Goal: Task Accomplishment & Management: Manage account settings

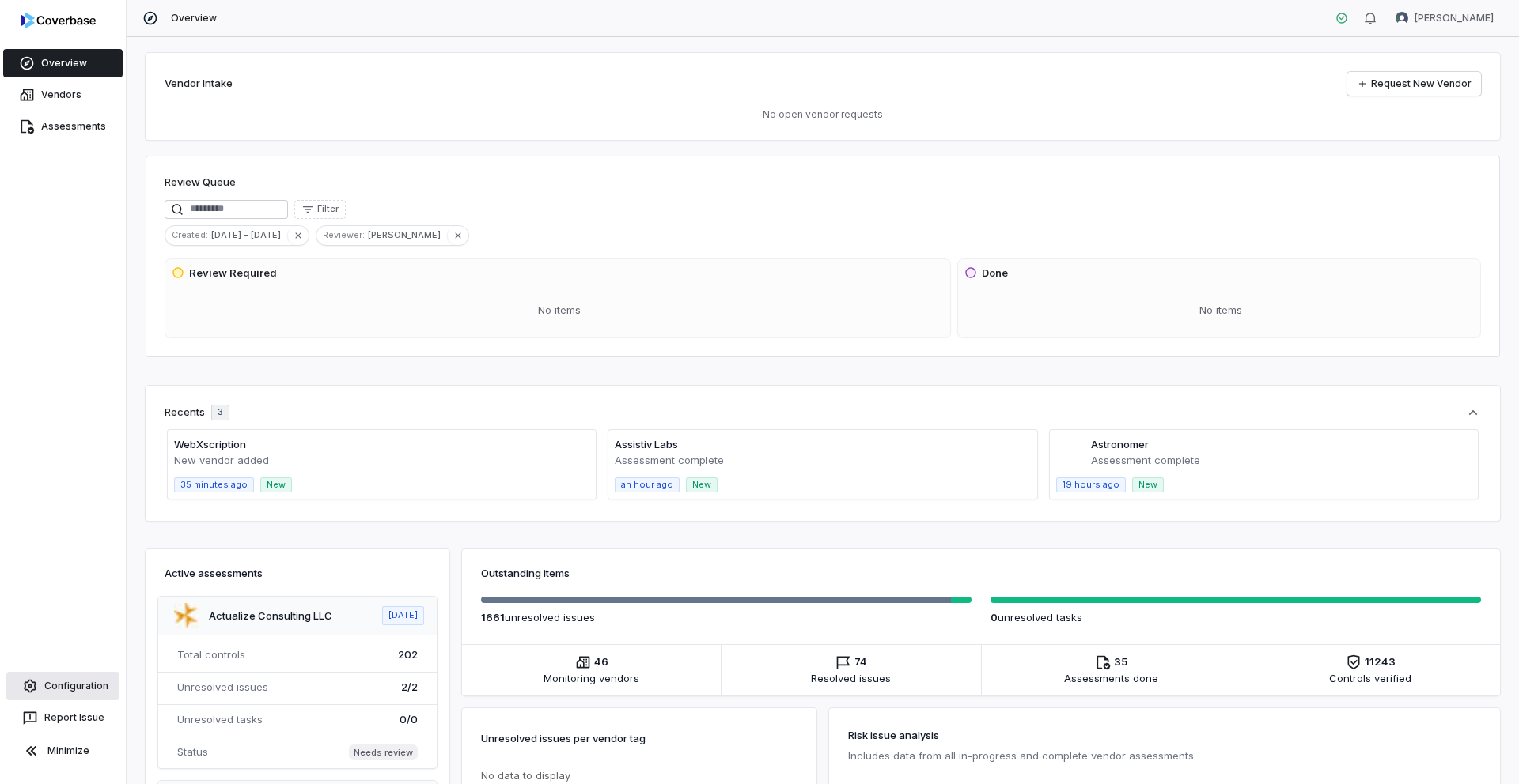
click at [66, 686] on link "Configuration" at bounding box center [63, 687] width 113 height 29
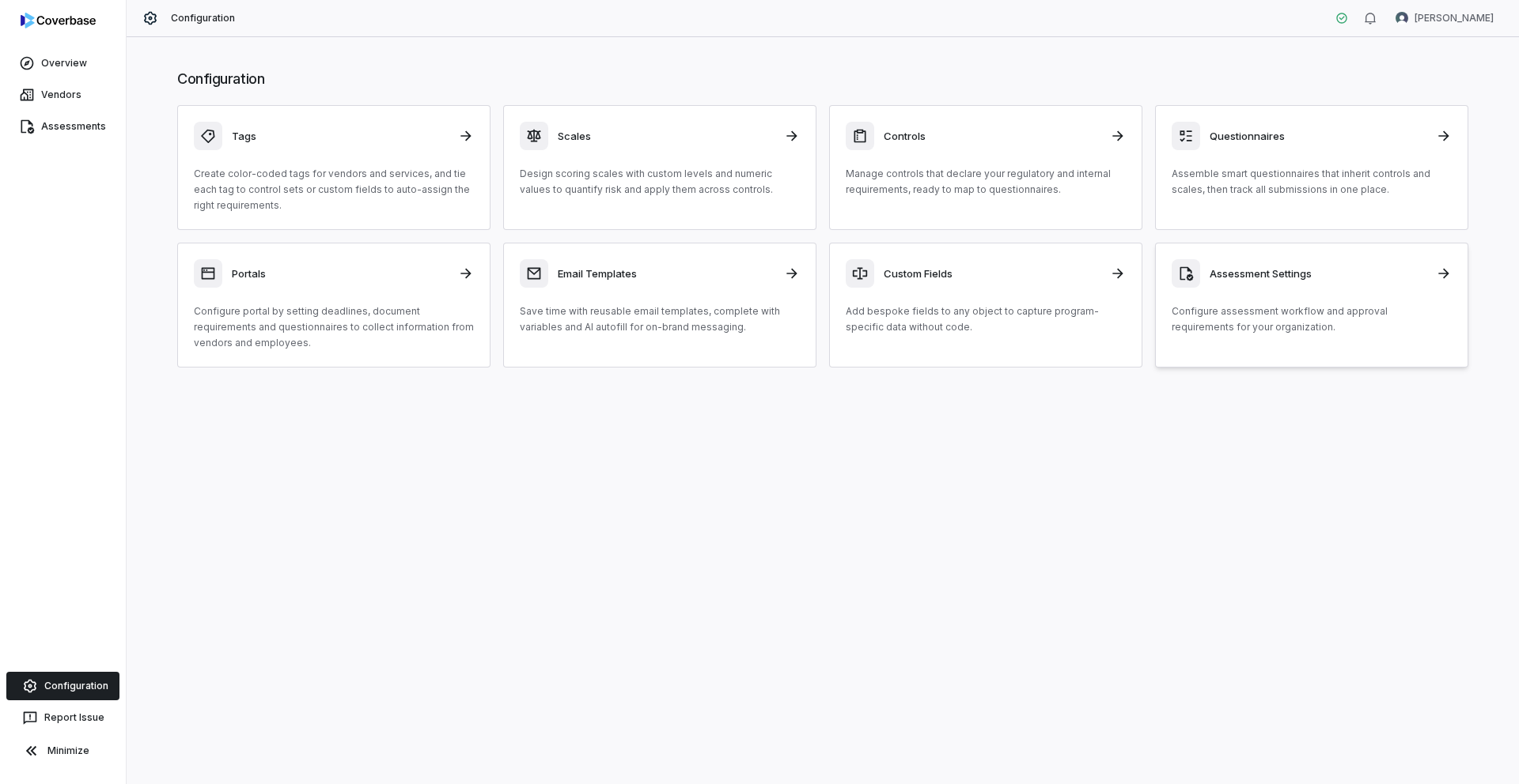
click at [1295, 300] on div "Assessment Settings Configure assessment workflow and approval requirements for…" at bounding box center [1311, 297] width 280 height 76
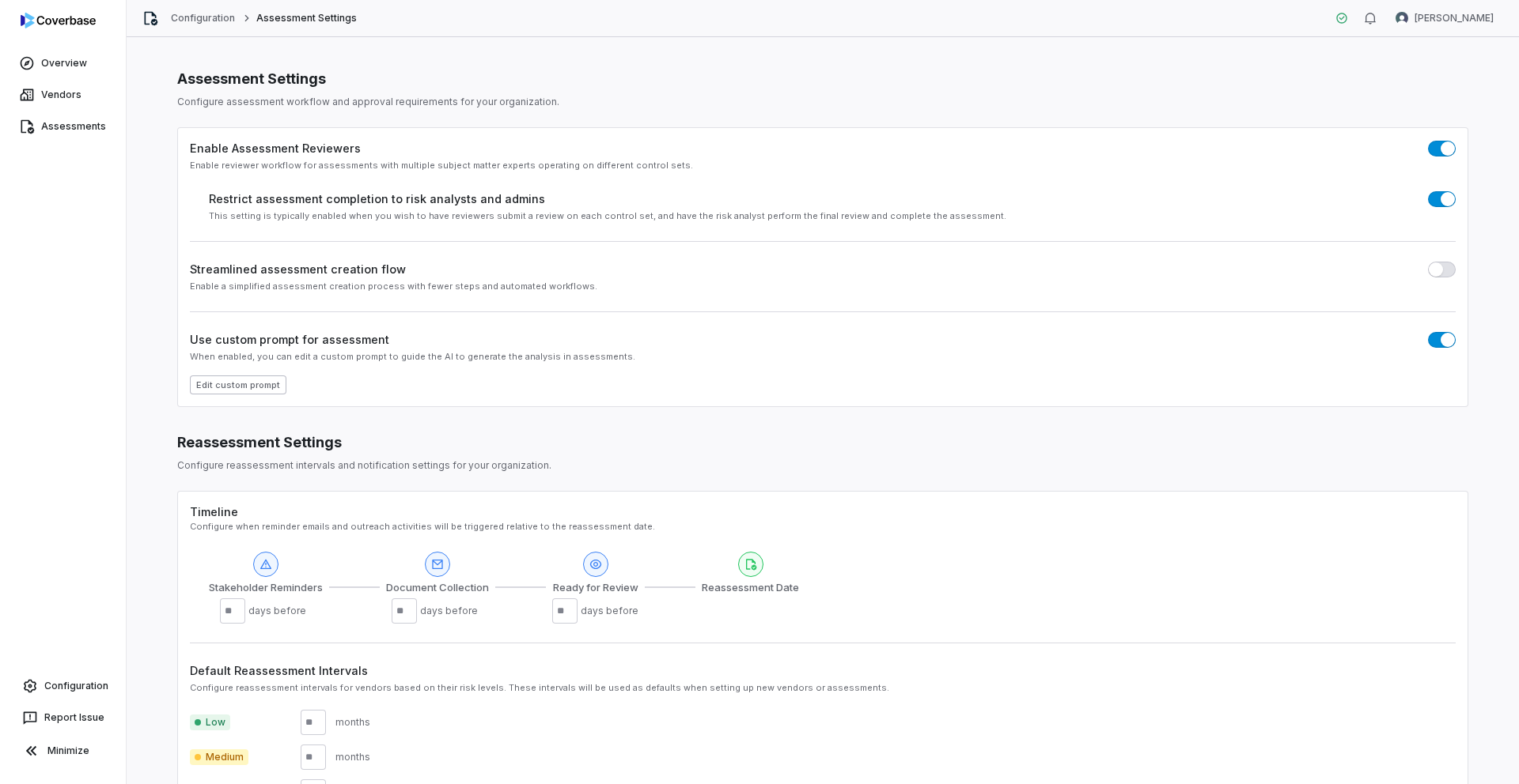
click at [272, 384] on button "Edit custom prompt" at bounding box center [238, 384] width 97 height 19
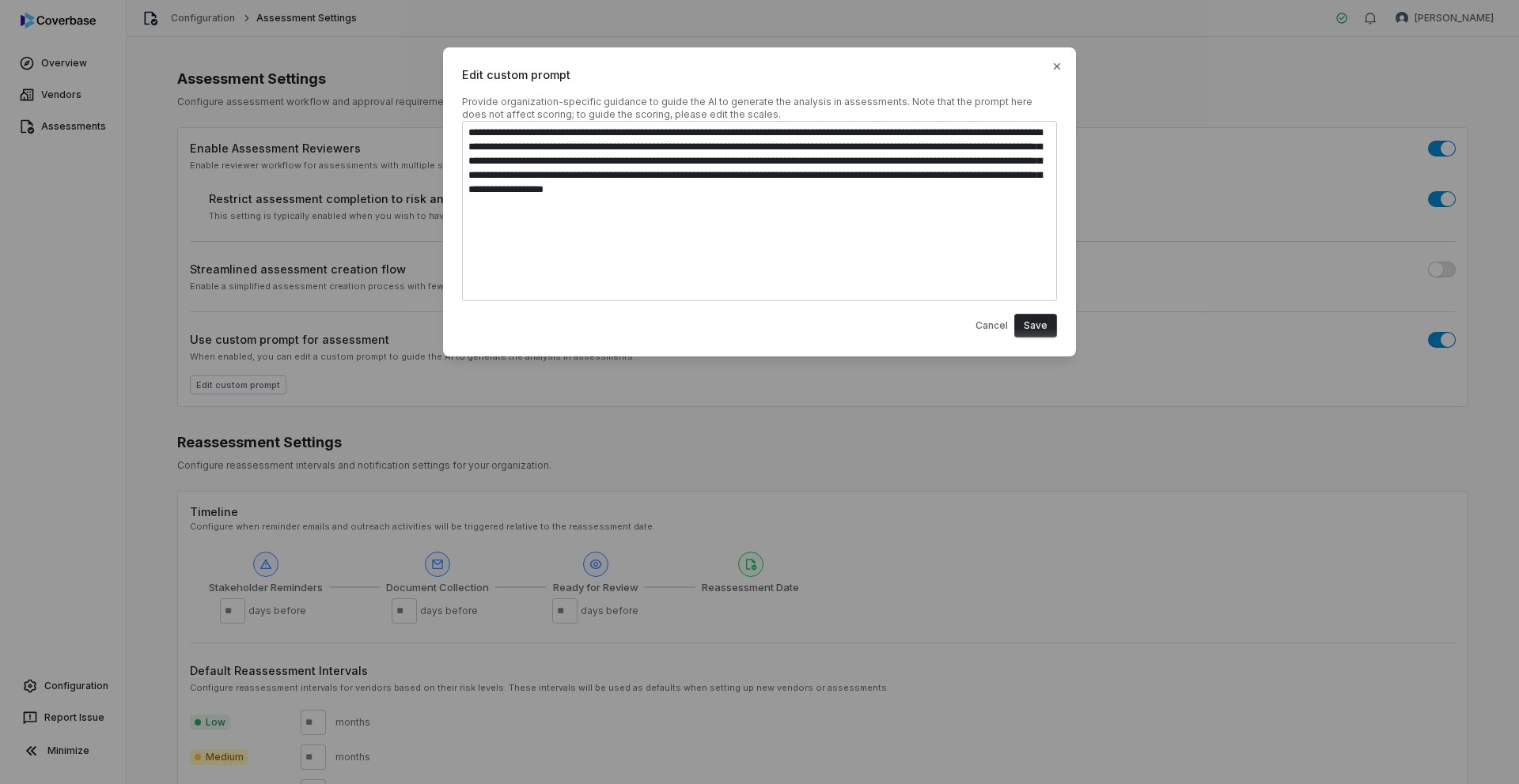
drag, startPoint x: 469, startPoint y: 129, endPoint x: 576, endPoint y: 207, distance: 132.4
click at [576, 207] on textarea "**********" at bounding box center [759, 211] width 595 height 180
click at [1057, 68] on icon "button" at bounding box center [1056, 66] width 13 height 13
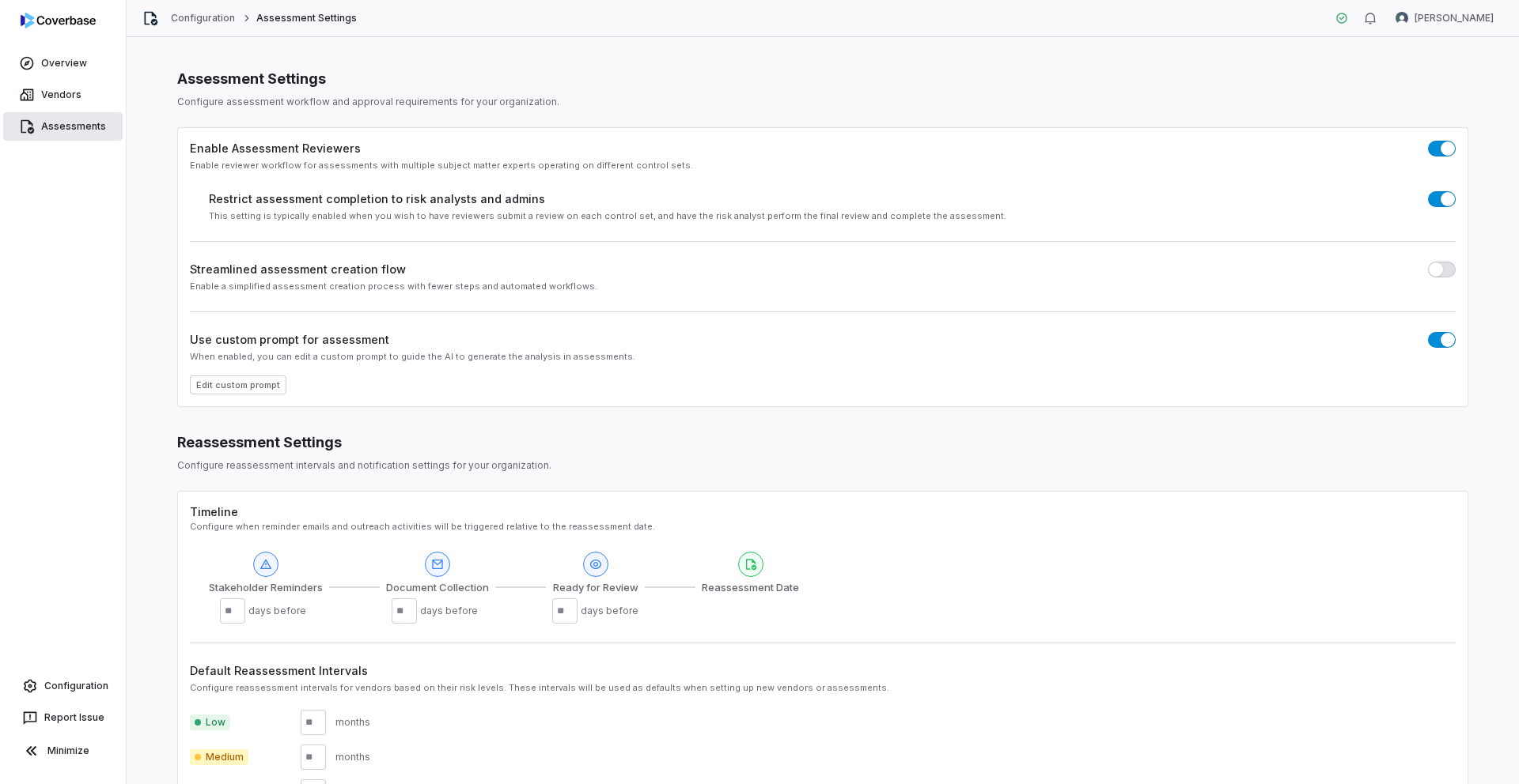
click at [72, 131] on link "Assessments" at bounding box center [63, 127] width 119 height 29
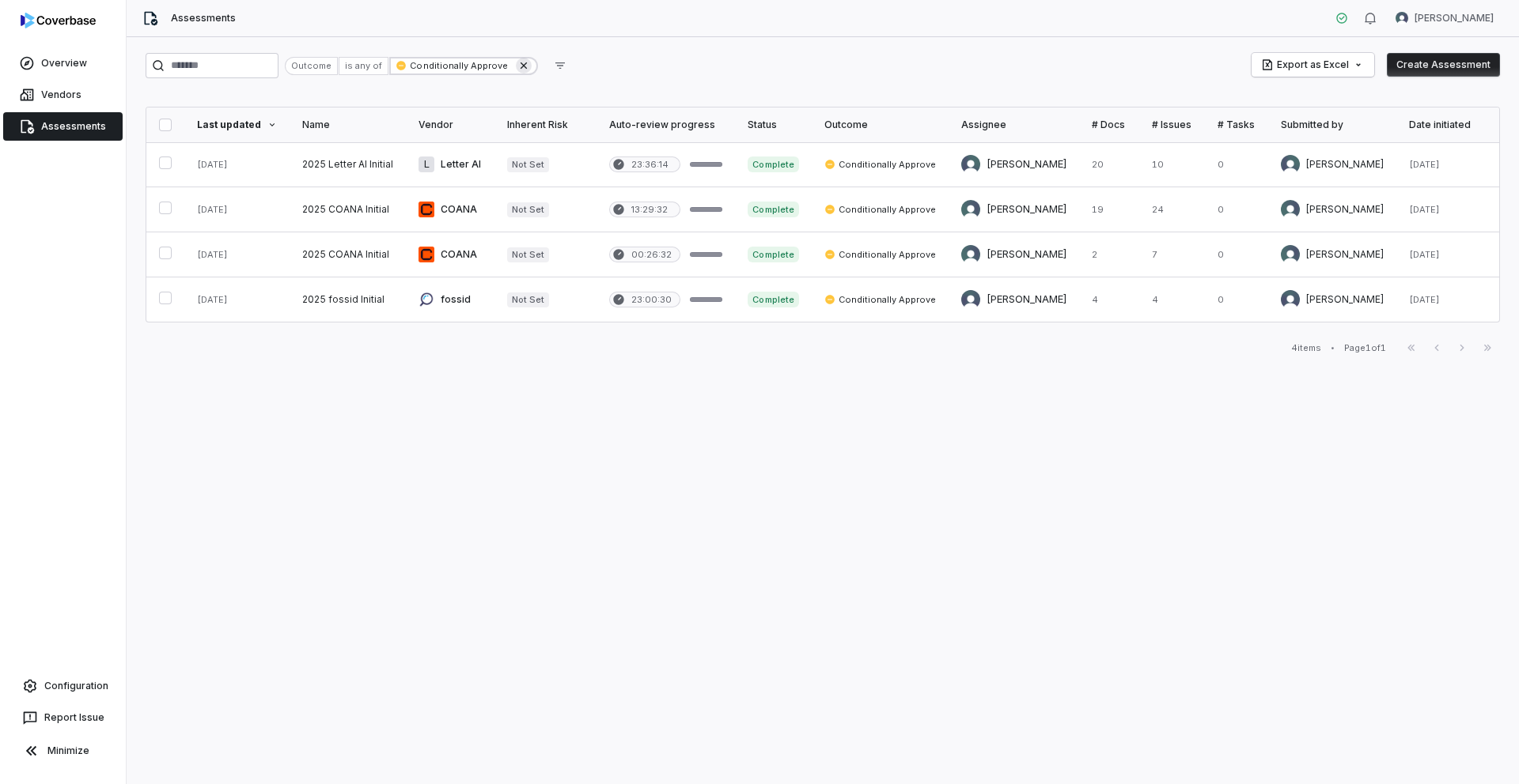
click at [526, 66] on icon at bounding box center [524, 65] width 7 height 7
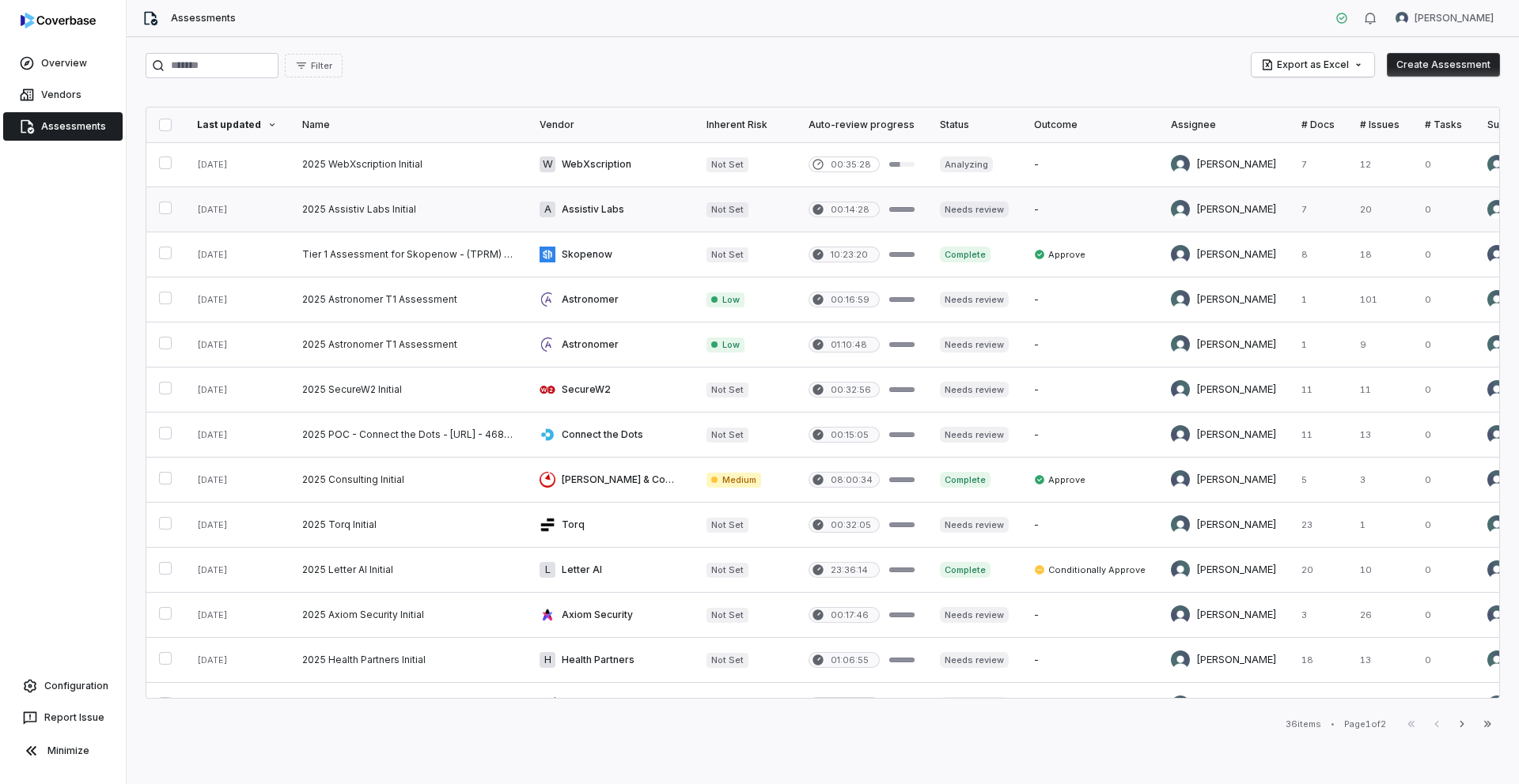
click at [326, 209] on link at bounding box center [408, 209] width 238 height 44
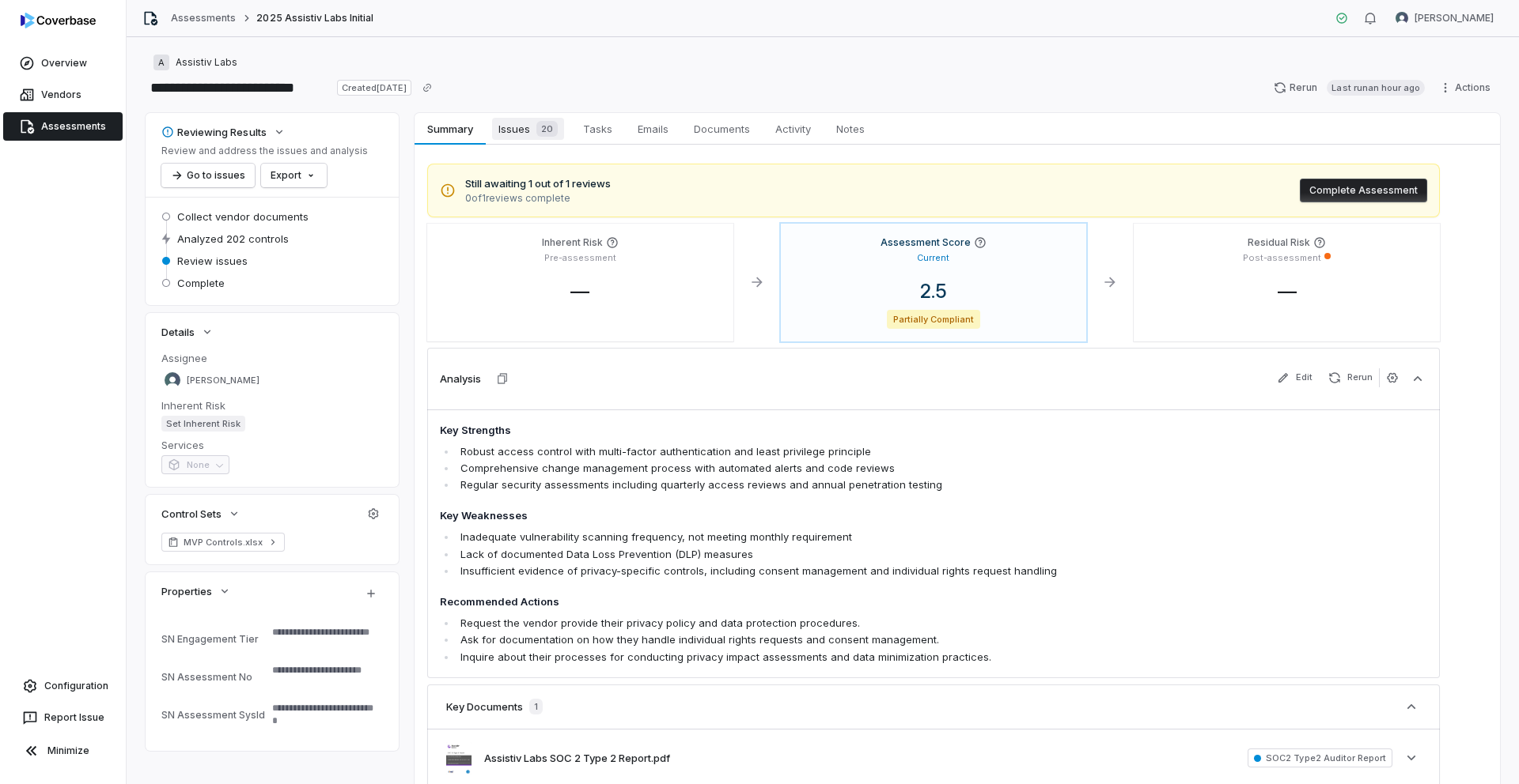
click at [521, 131] on span "Issues 20" at bounding box center [528, 128] width 72 height 22
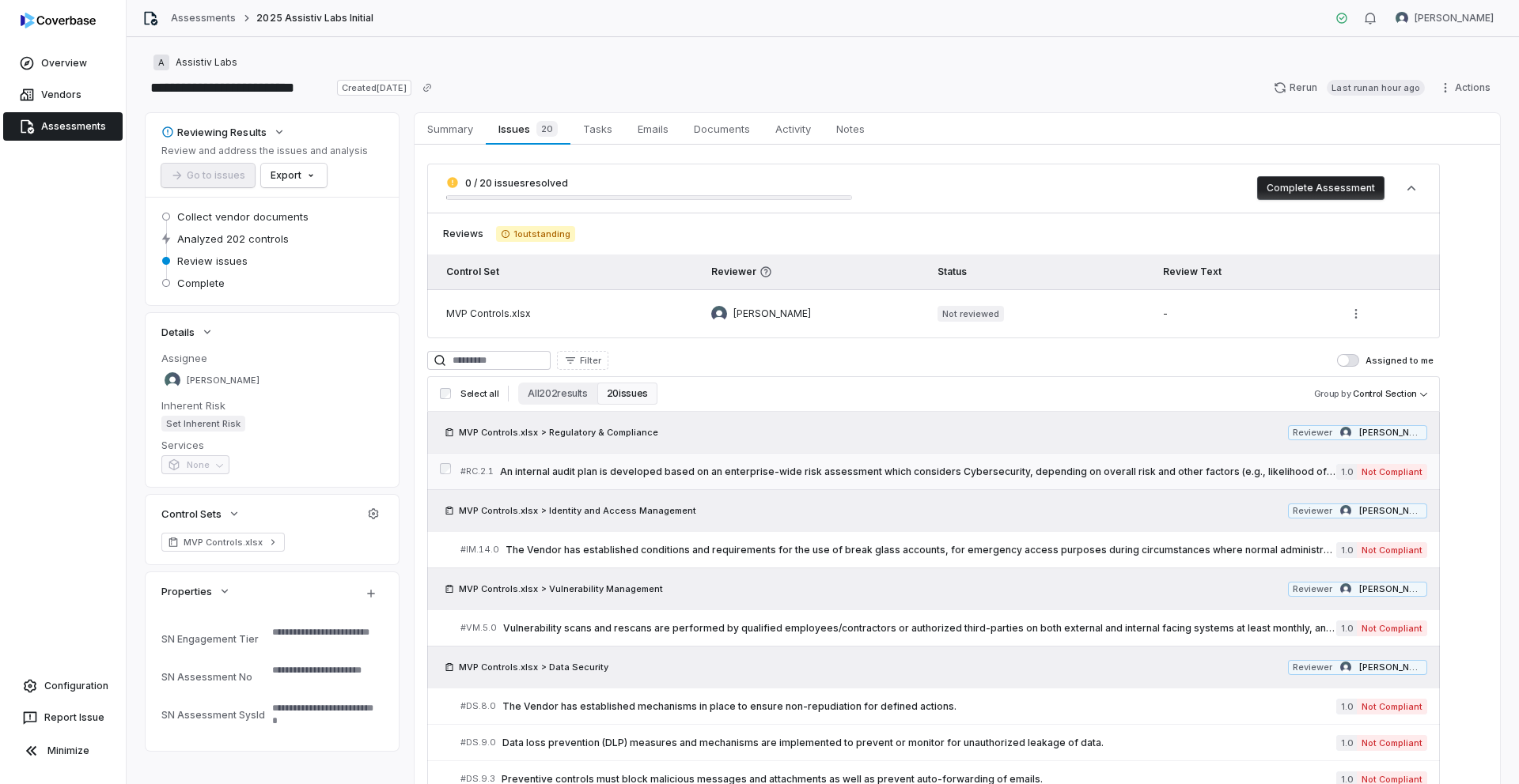
click at [919, 475] on span "An internal audit plan is developed based on an enterprise-wide risk assessment…" at bounding box center [918, 472] width 836 height 13
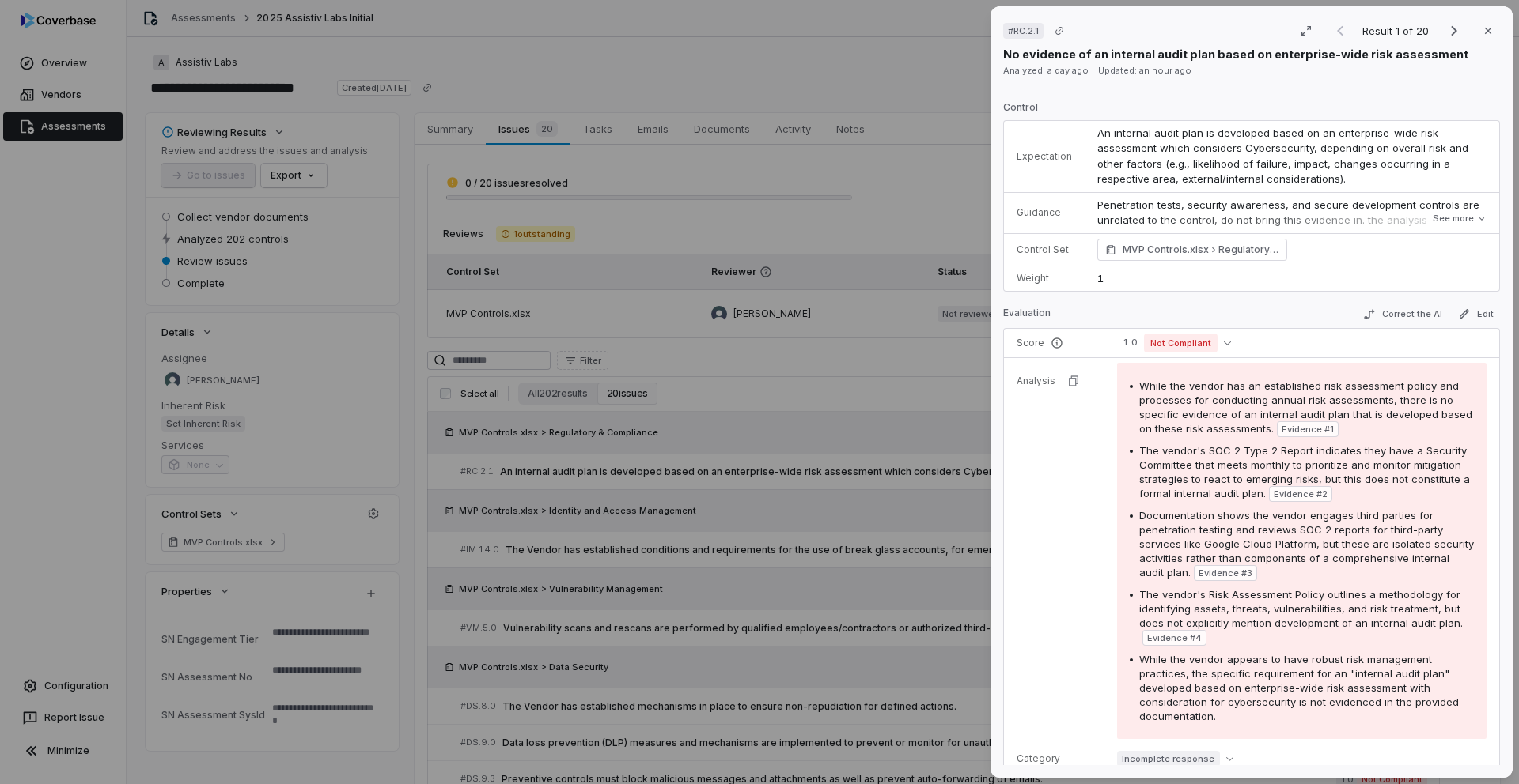
scroll to position [50, 0]
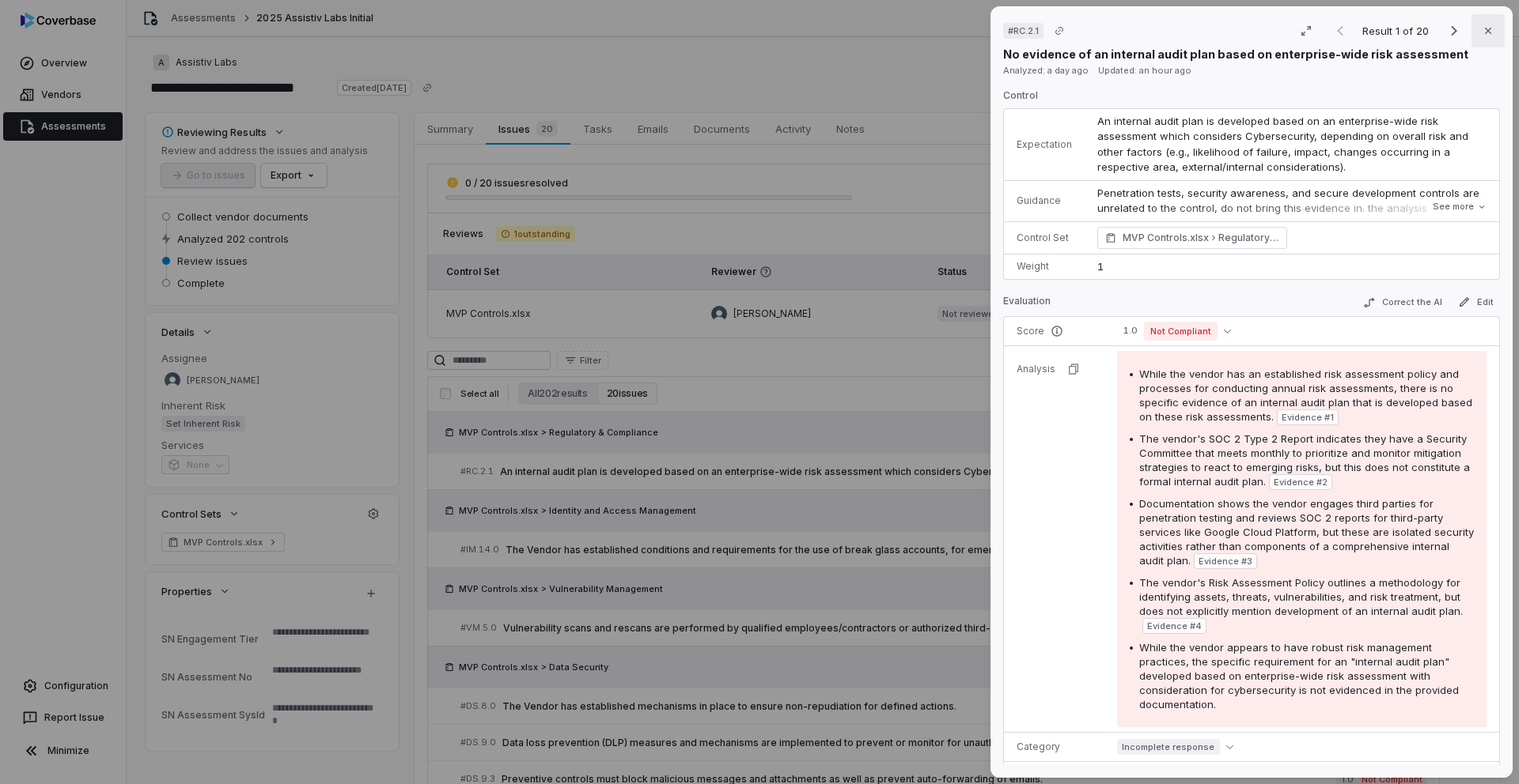
click at [1490, 32] on icon "button" at bounding box center [1487, 30] width 13 height 13
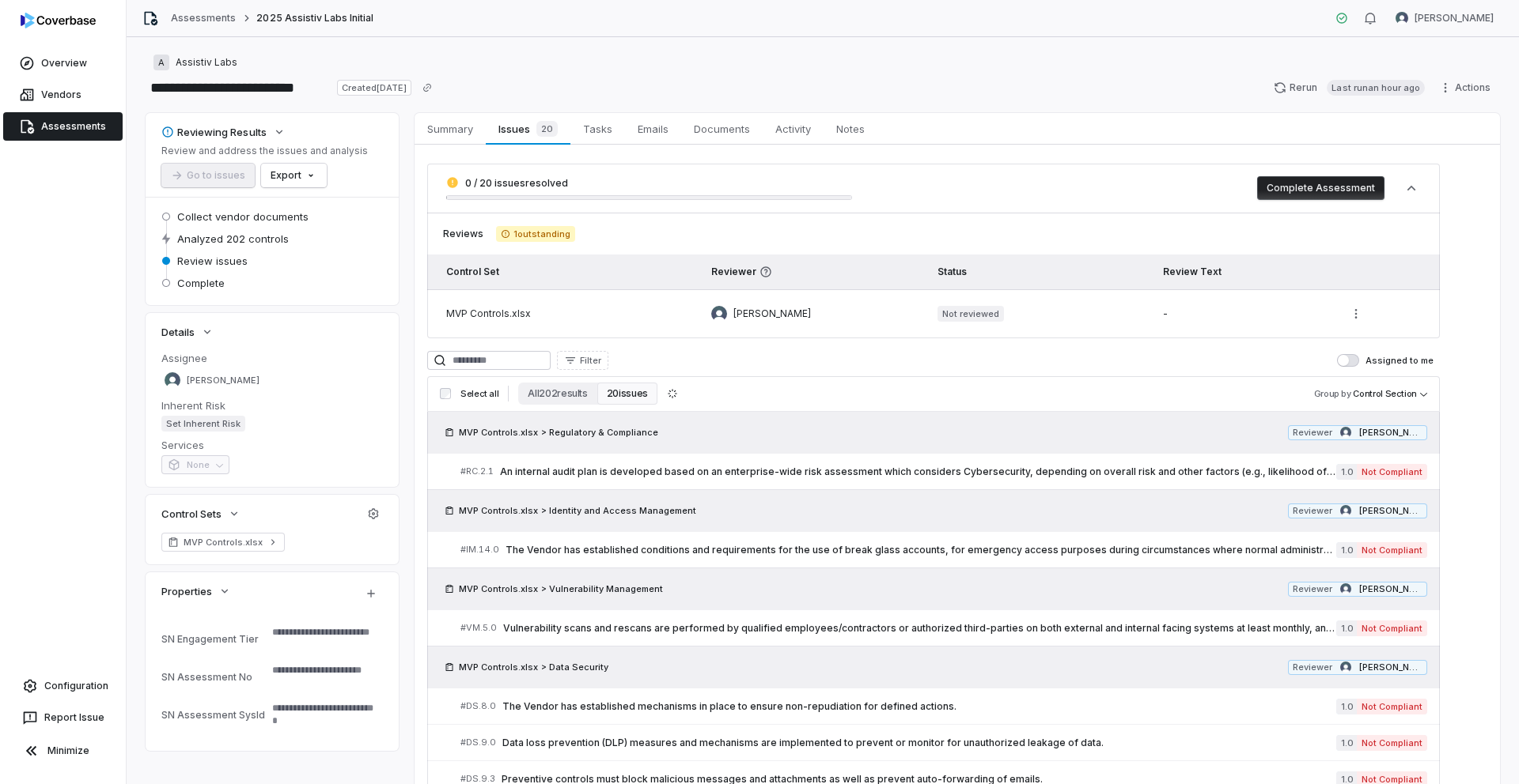
type textarea "*"
click at [86, 688] on link "Configuration" at bounding box center [63, 687] width 113 height 29
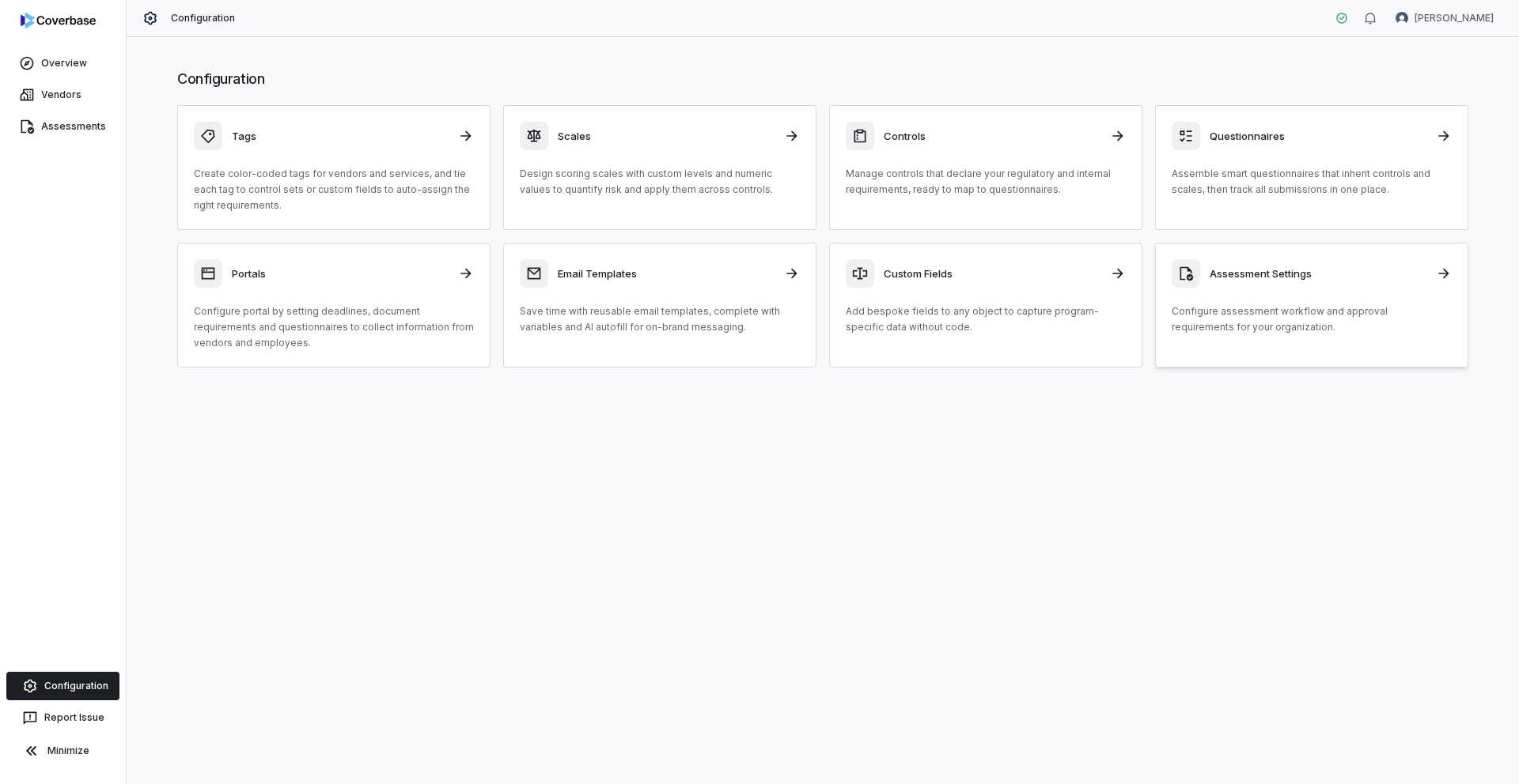
click at [1215, 300] on div "Assessment Settings Configure assessment workflow and approval requirements for…" at bounding box center [1311, 297] width 280 height 76
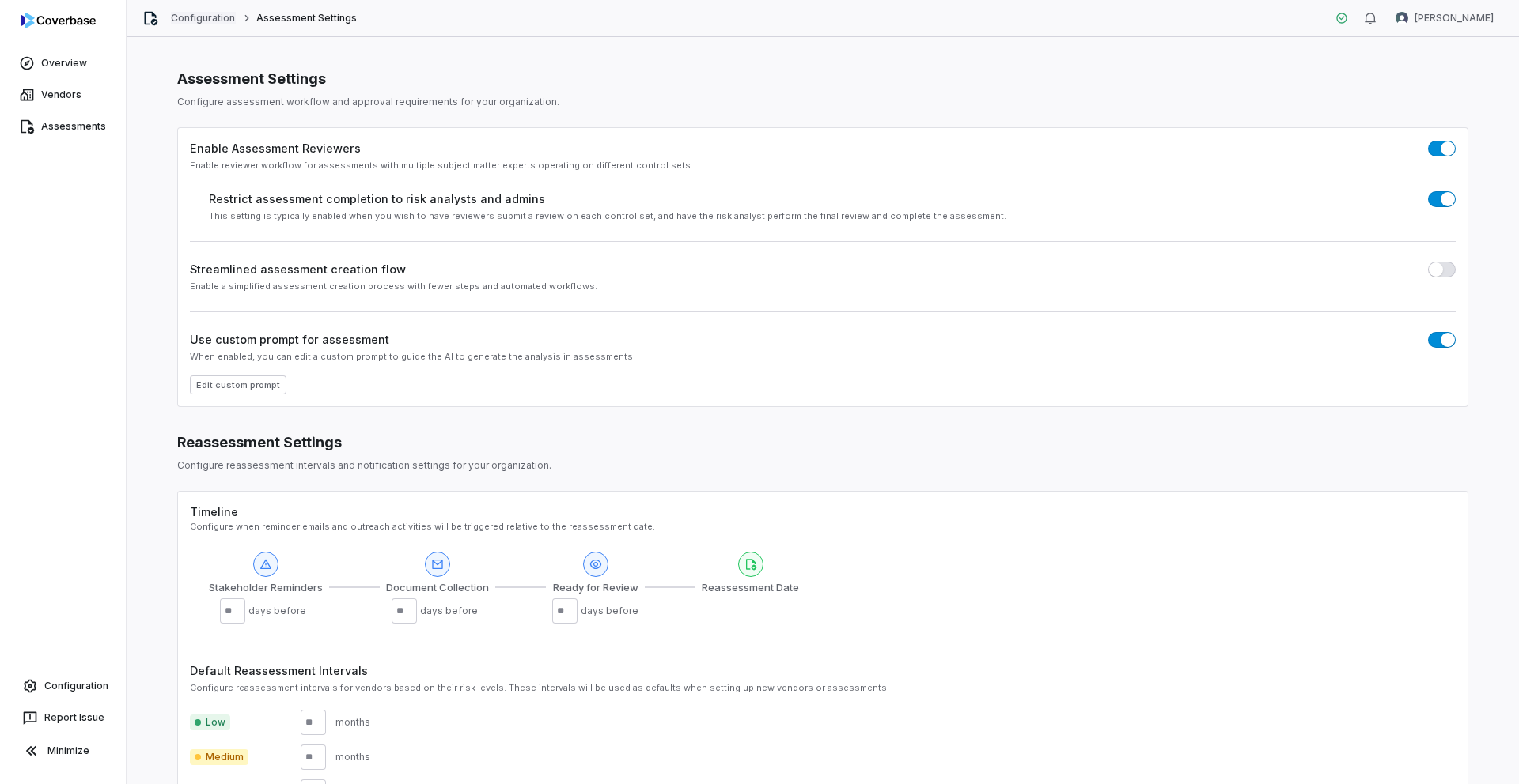
click at [190, 18] on link "Configuration" at bounding box center [202, 18] width 65 height 13
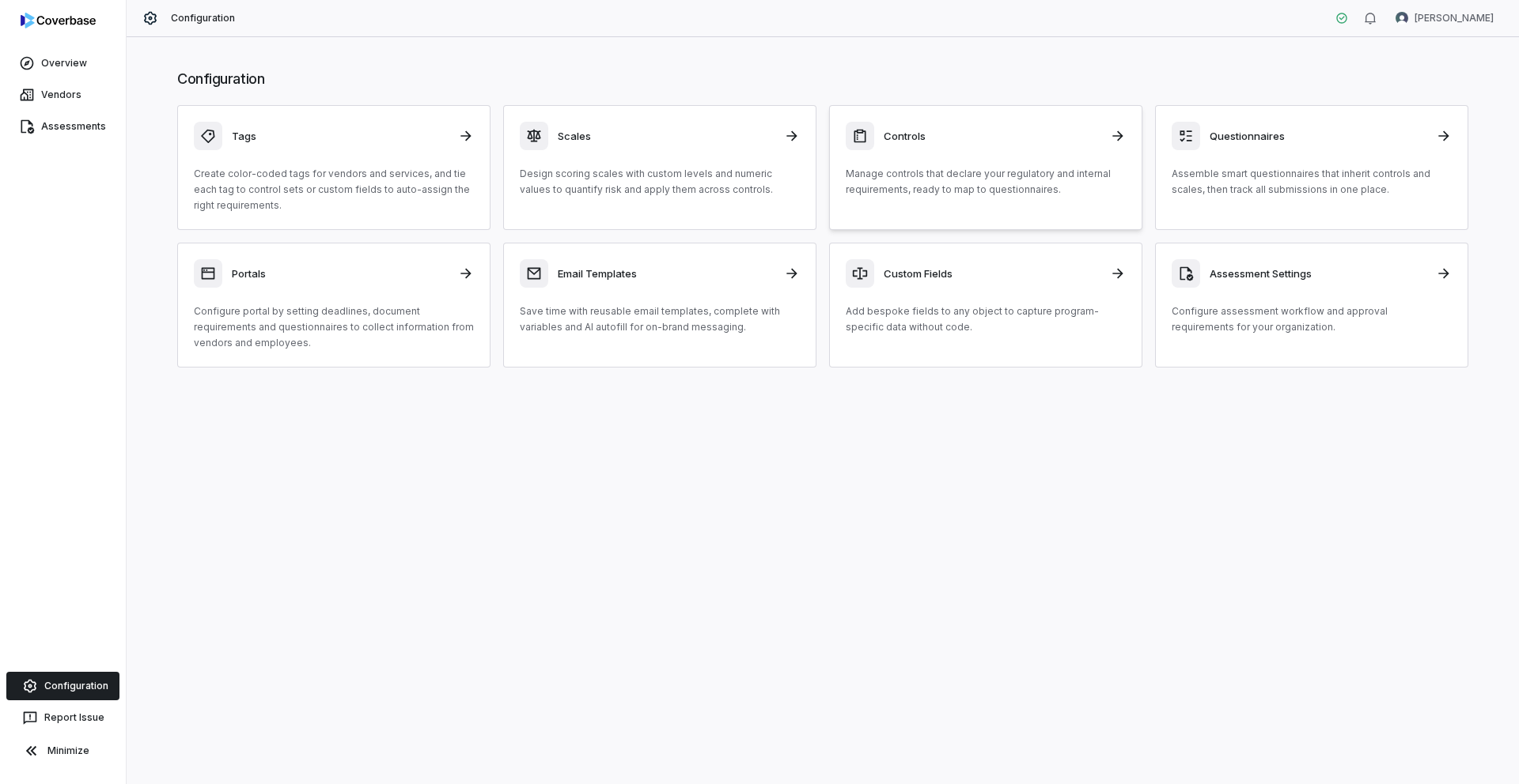
click at [893, 164] on div "Controls Manage controls that declare your regulatory and internal requirements…" at bounding box center [985, 159] width 280 height 76
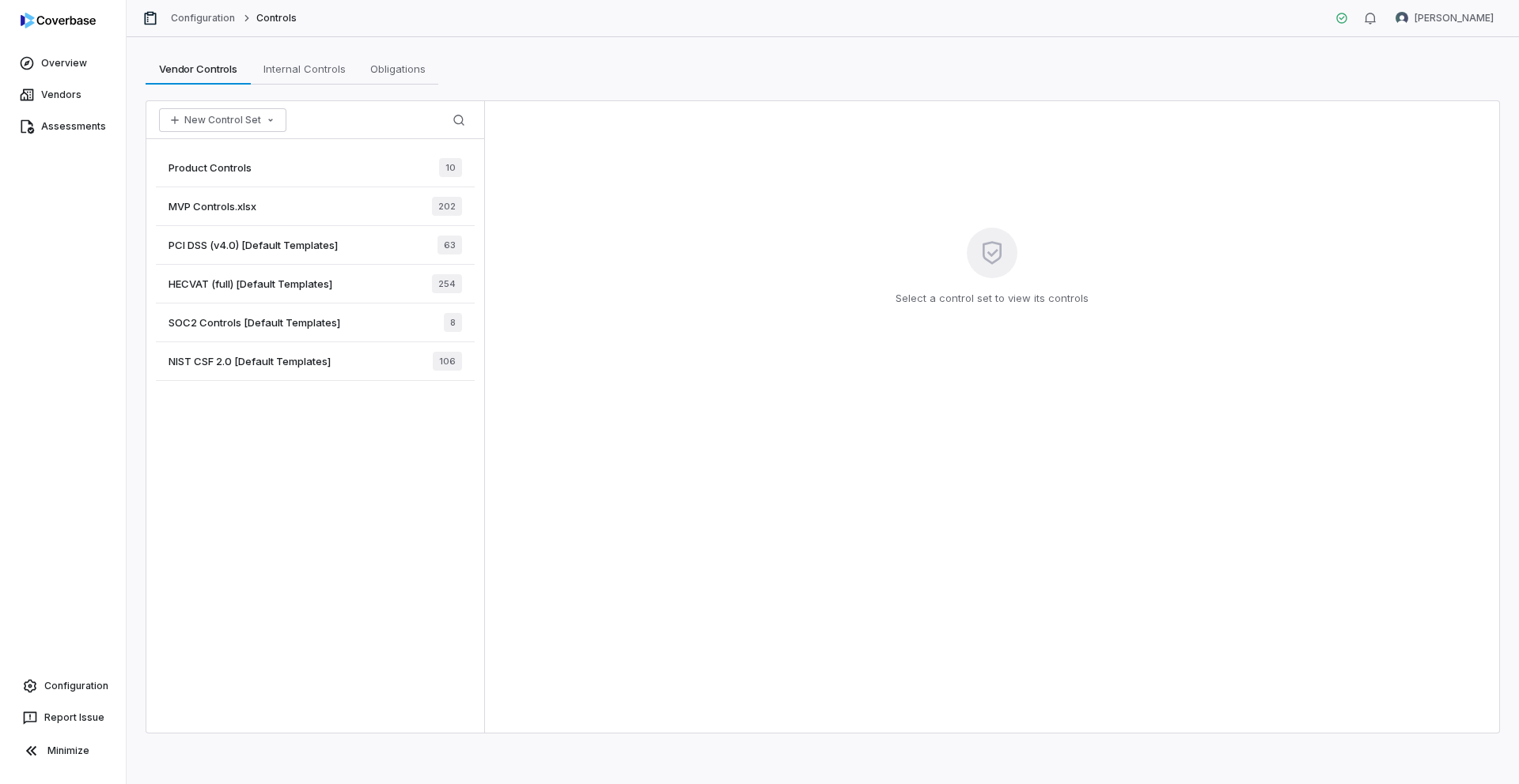
click at [285, 209] on div "MVP Controls.xlsx 202" at bounding box center [316, 206] width 319 height 39
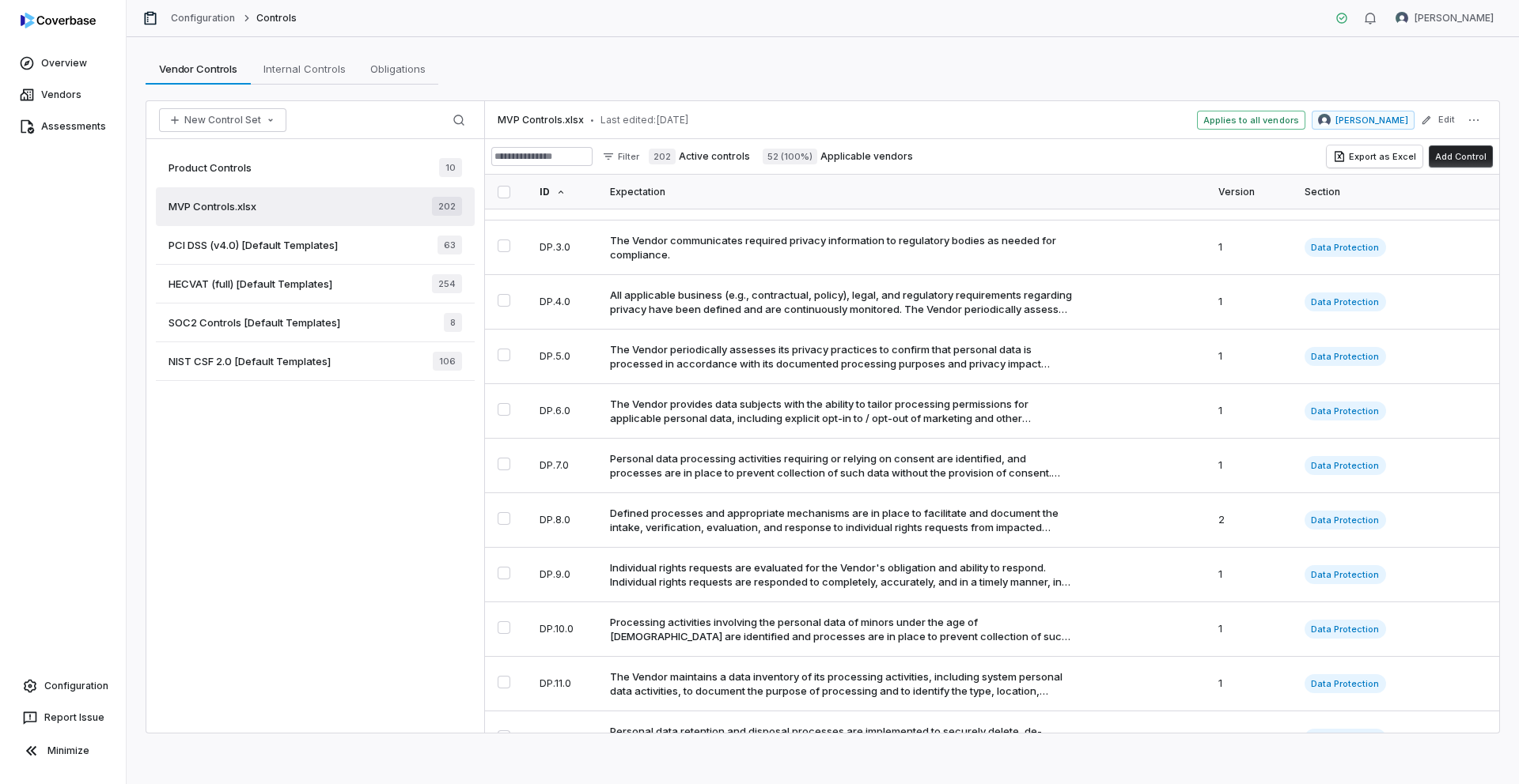
scroll to position [619, 0]
